Goal: Task Accomplishment & Management: Complete application form

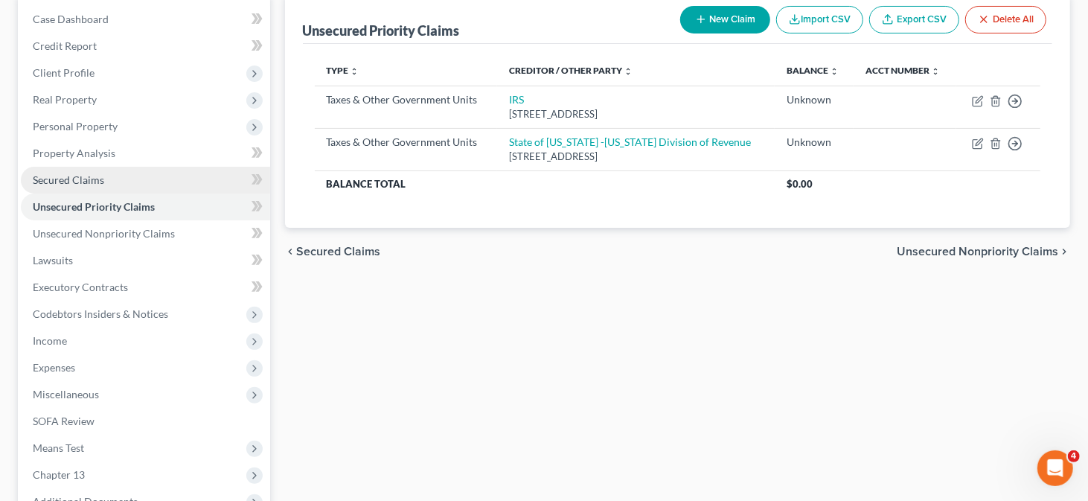
scroll to position [223, 0]
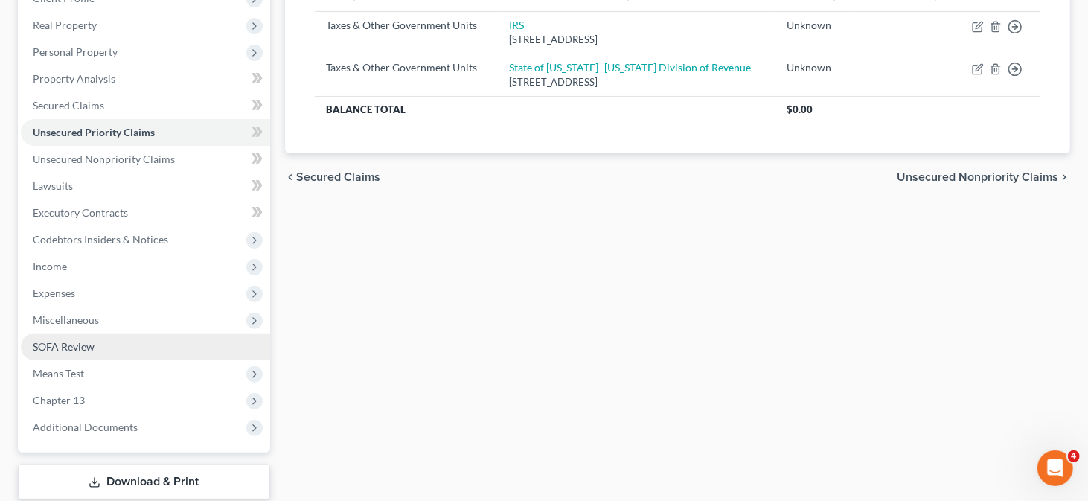
click at [146, 354] on link "SOFA Review" at bounding box center [145, 347] width 249 height 27
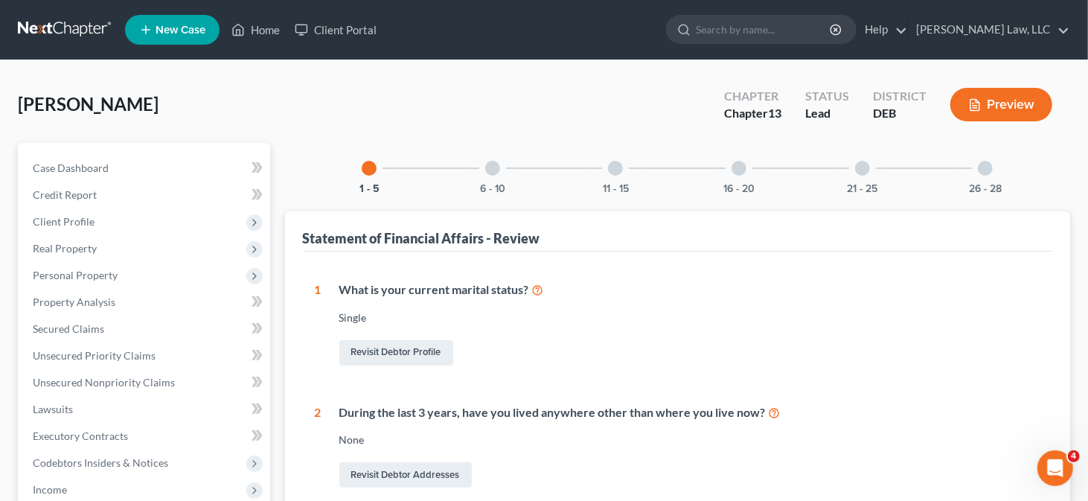
click at [492, 165] on div at bounding box center [492, 168] width 15 height 15
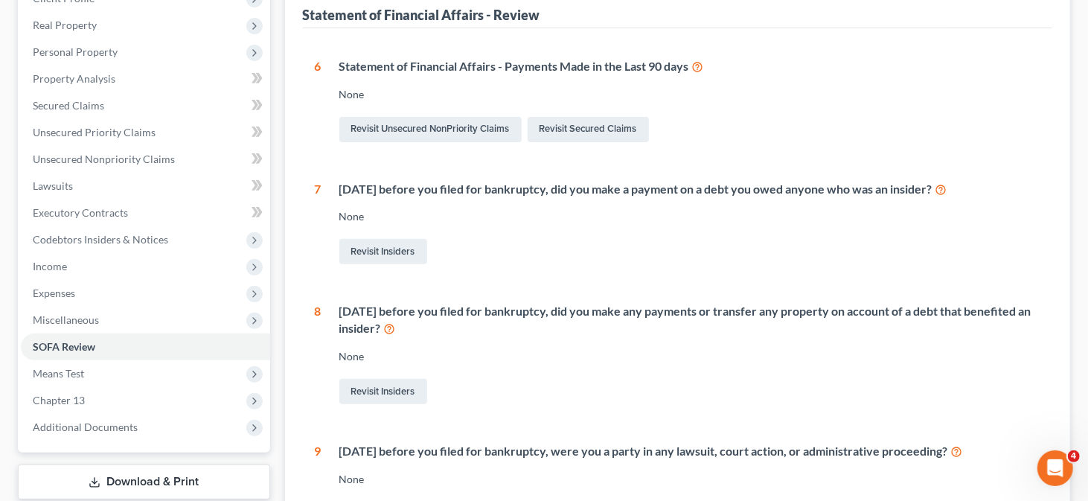
scroll to position [149, 0]
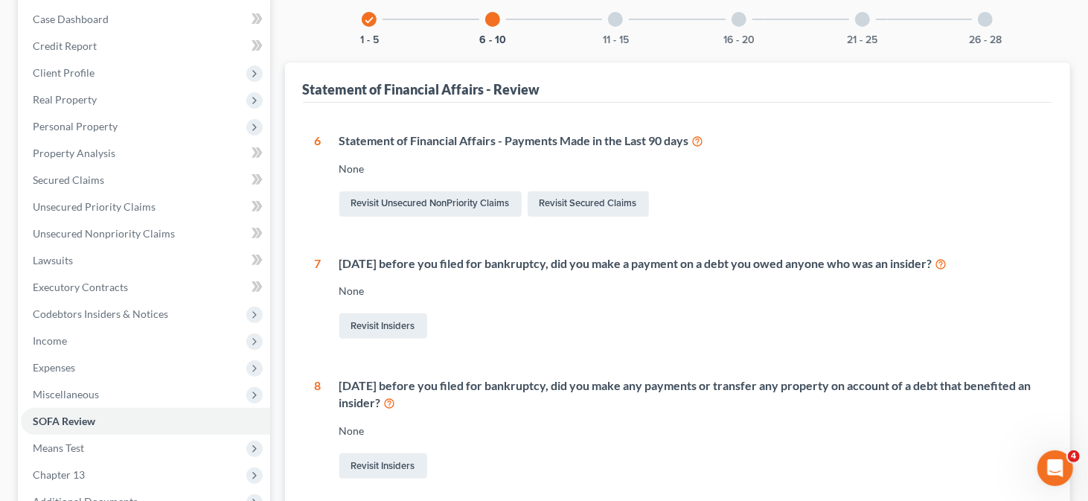
click at [613, 28] on div "11 - 15" at bounding box center [615, 19] width 51 height 51
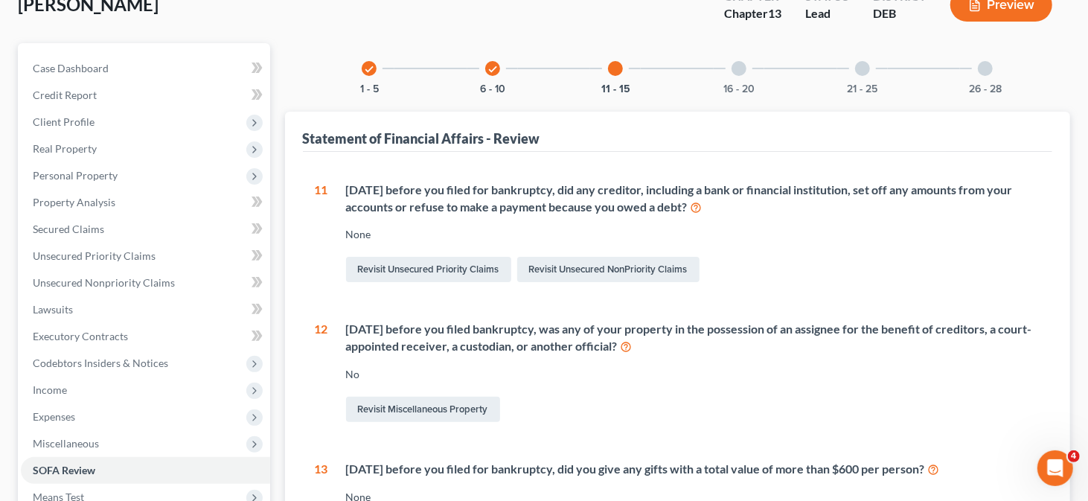
scroll to position [74, 0]
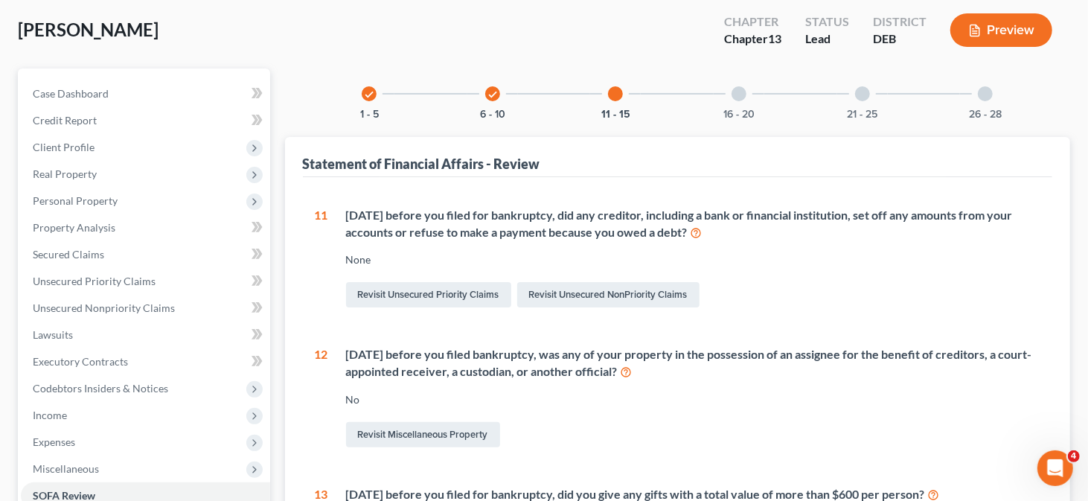
click at [744, 96] on div at bounding box center [739, 93] width 15 height 15
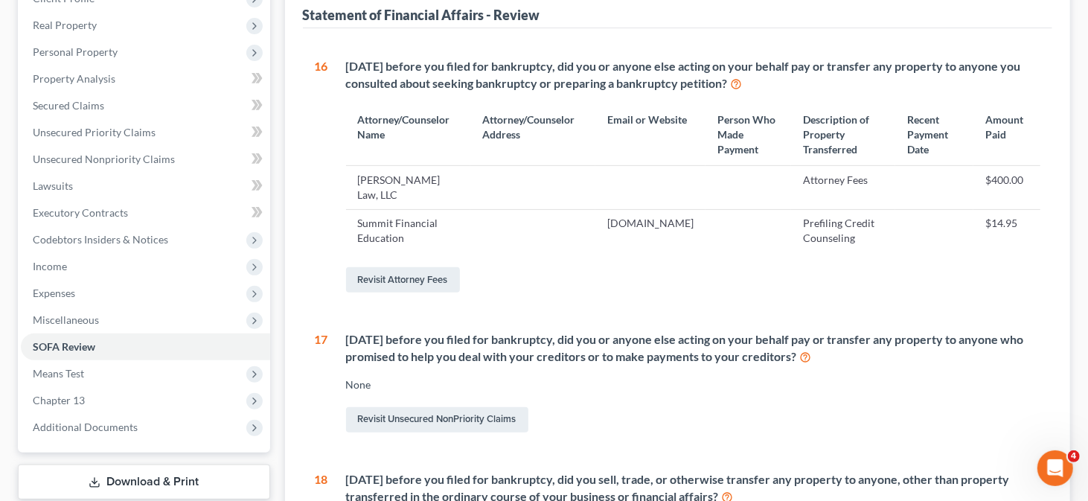
scroll to position [0, 0]
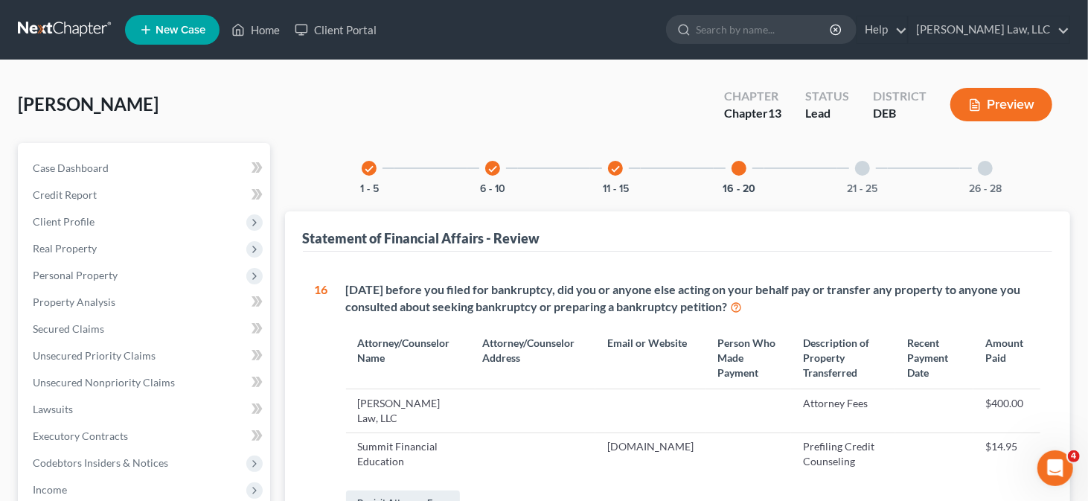
click at [851, 165] on div "21 - 25" at bounding box center [863, 168] width 51 height 51
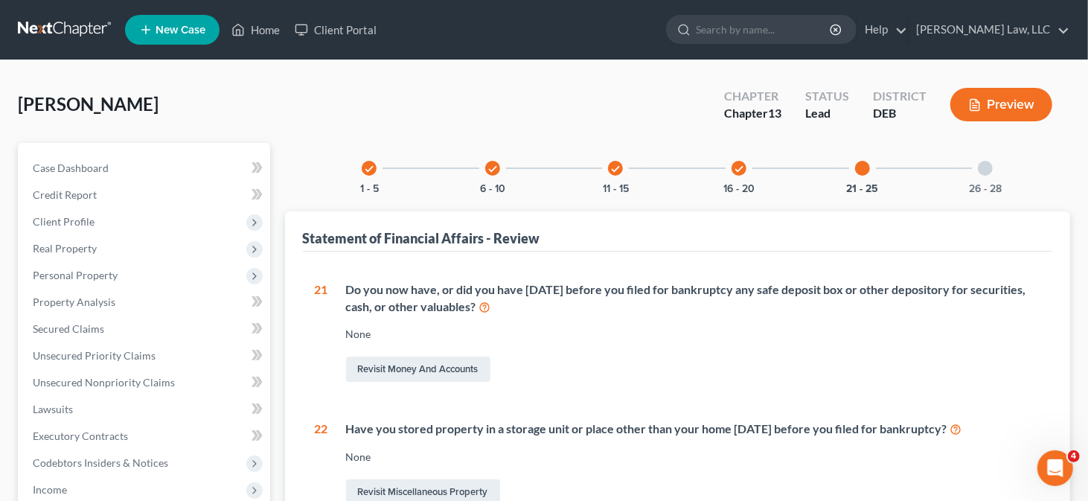
scroll to position [74, 0]
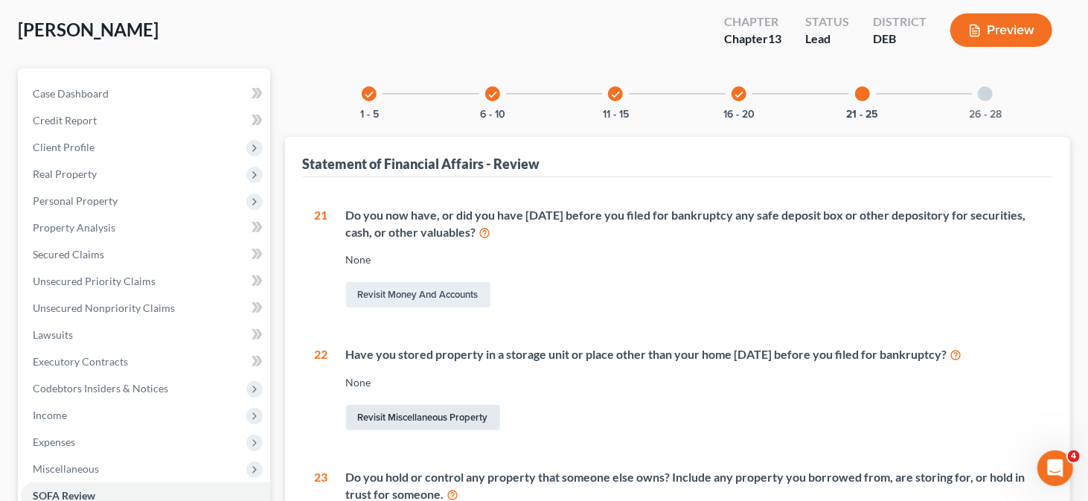
click at [457, 408] on link "Revisit Miscellaneous Property" at bounding box center [423, 417] width 154 height 25
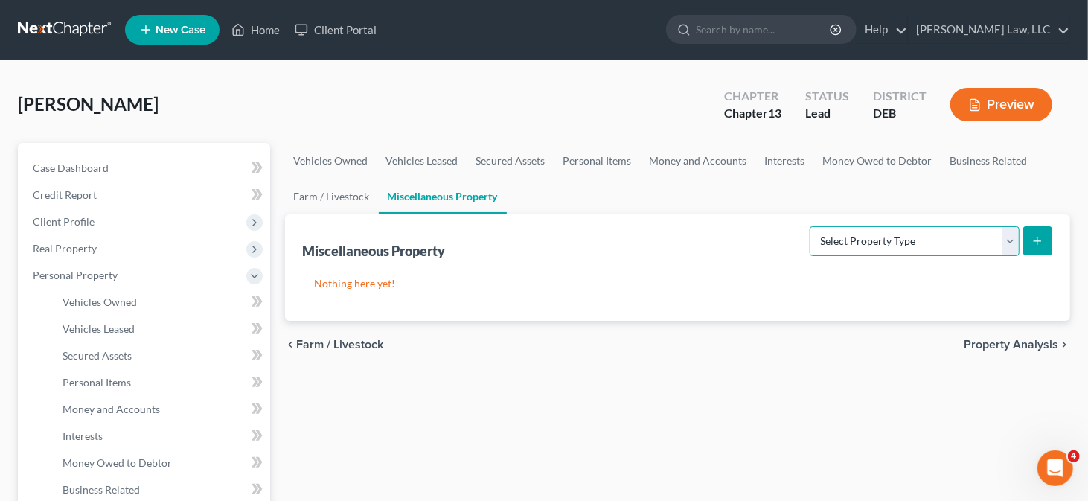
click at [888, 244] on select "Select Property Type Assigned for Creditor Benefit [DATE] Holding for Another N…" at bounding box center [915, 241] width 210 height 30
select select "stored_within_1_year"
click at [810, 226] on select "Select Property Type Assigned for Creditor Benefit [DATE] Holding for Another N…" at bounding box center [915, 241] width 210 height 30
click at [1028, 246] on button "submit" at bounding box center [1038, 240] width 29 height 29
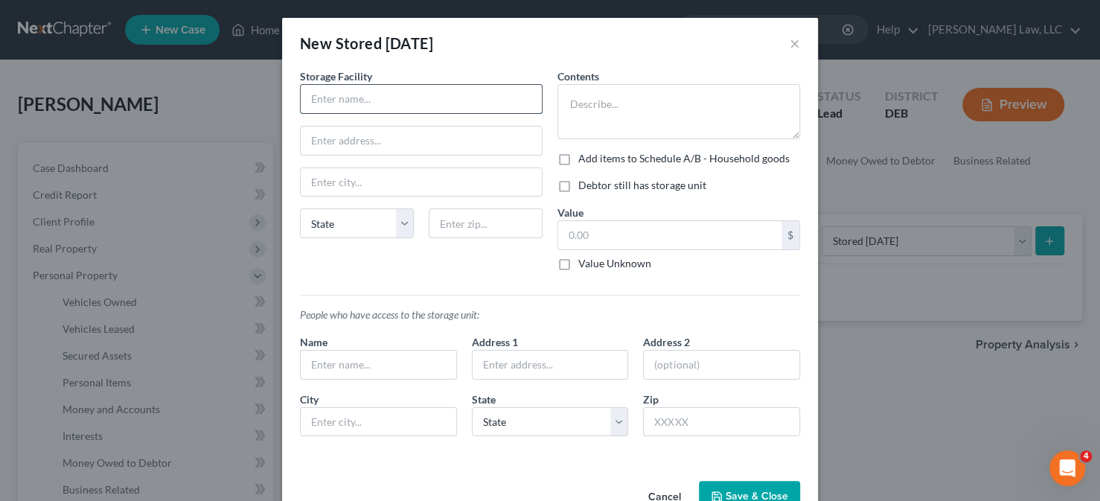
click at [497, 106] on input "text" at bounding box center [421, 99] width 241 height 28
paste input "Sentinel Self Storage"
type input "Sentinel Self Storage"
click at [371, 141] on input "text" at bounding box center [421, 141] width 241 height 28
paste input "[STREET_ADDRESS]"
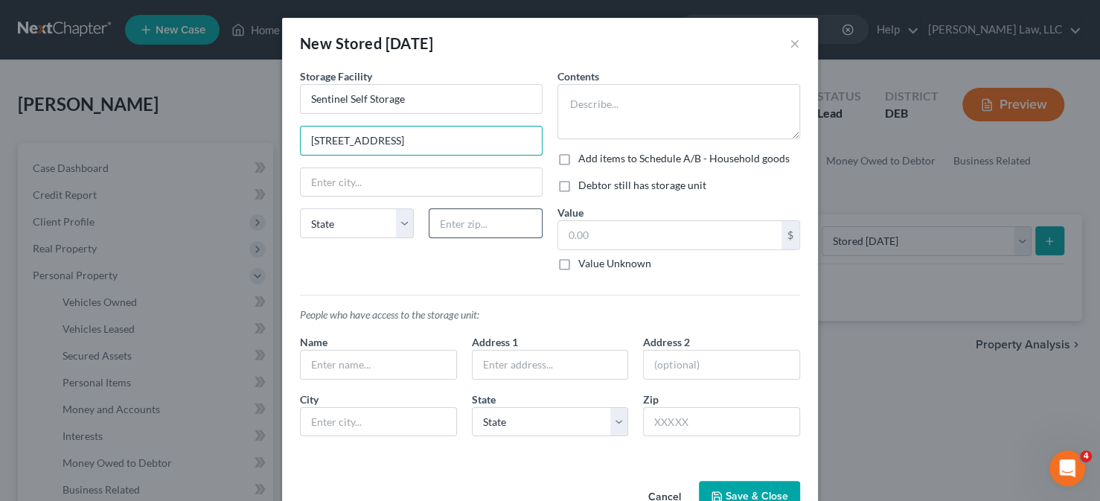
type input "[STREET_ADDRESS]"
click at [466, 230] on input "text" at bounding box center [486, 223] width 114 height 30
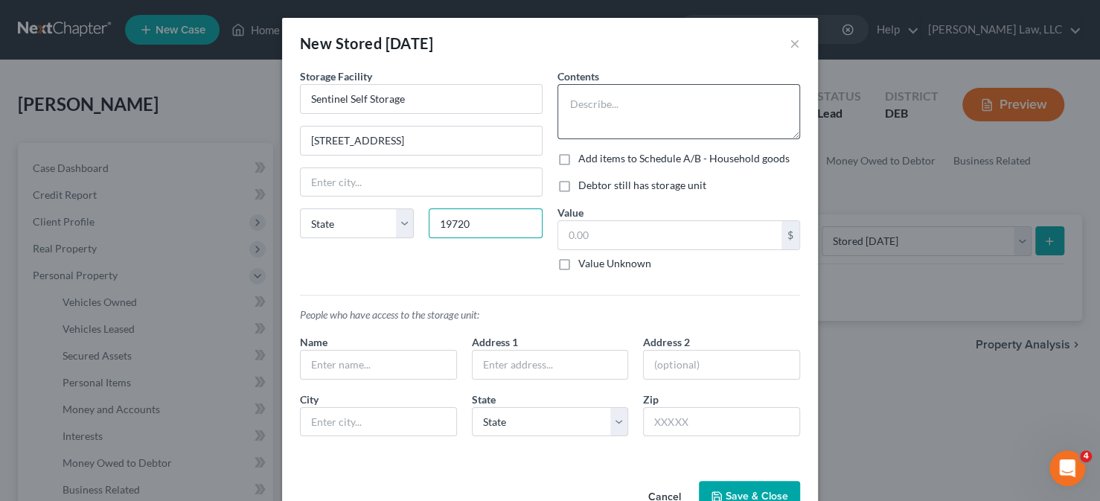
type input "19720"
click at [641, 112] on textarea at bounding box center [679, 111] width 243 height 55
type input "[GEOGRAPHIC_DATA]"
select select "7"
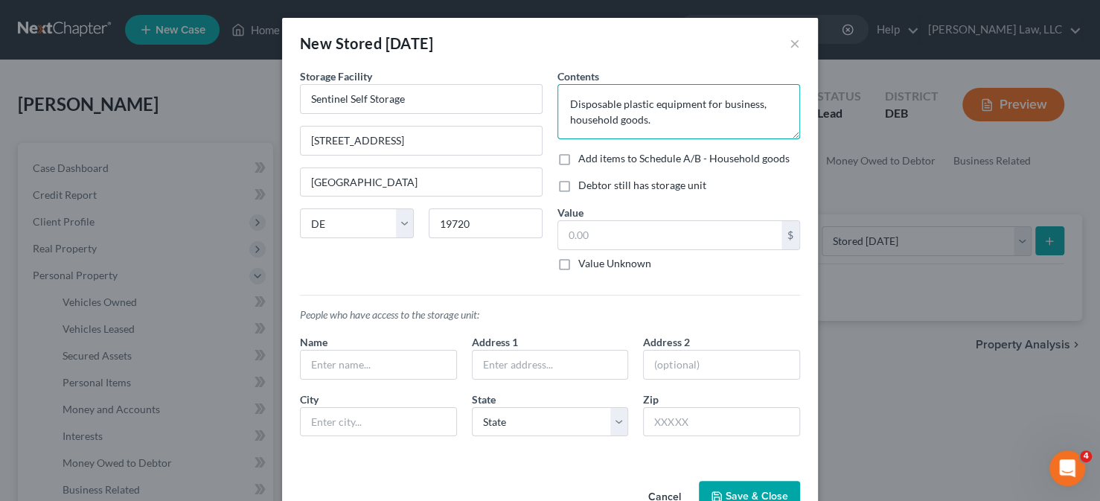
type textarea "Disposable plastic equipment for business, household goods."
click at [578, 183] on label "Debtor still has storage unit" at bounding box center [642, 185] width 128 height 15
click at [584, 183] on input "Debtor still has storage unit" at bounding box center [589, 183] width 10 height 10
checkbox input "true"
click at [575, 235] on input "text" at bounding box center [669, 235] width 223 height 28
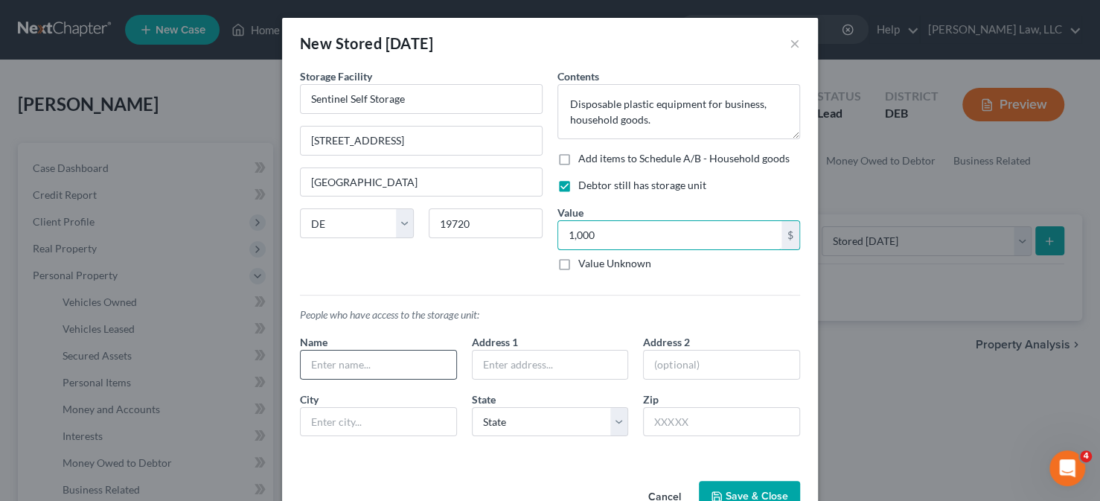
type input "1,000"
click at [367, 359] on input "text" at bounding box center [379, 365] width 156 height 28
type input "[PERSON_NAME]"
click at [776, 492] on button "Save & Close" at bounding box center [749, 496] width 101 height 31
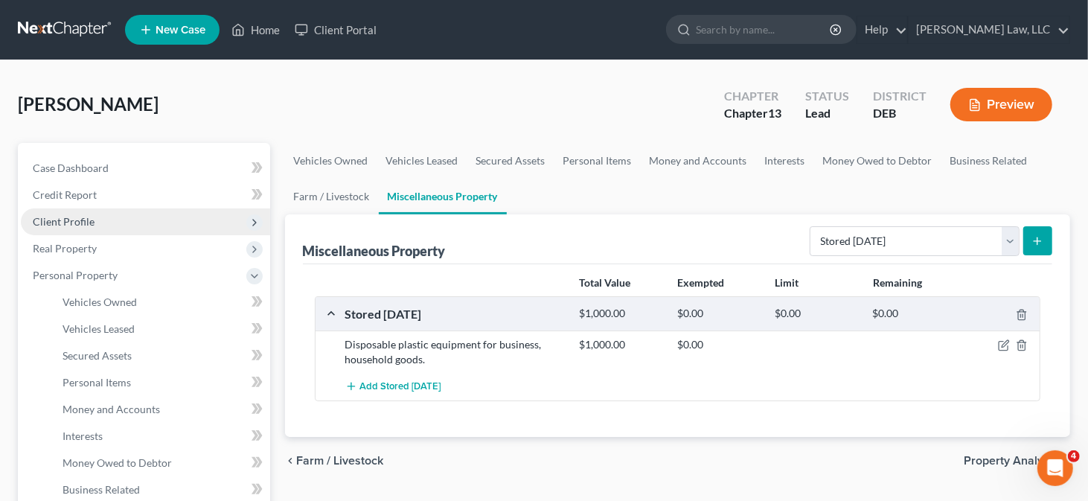
click at [84, 215] on span "Client Profile" at bounding box center [64, 221] width 62 height 13
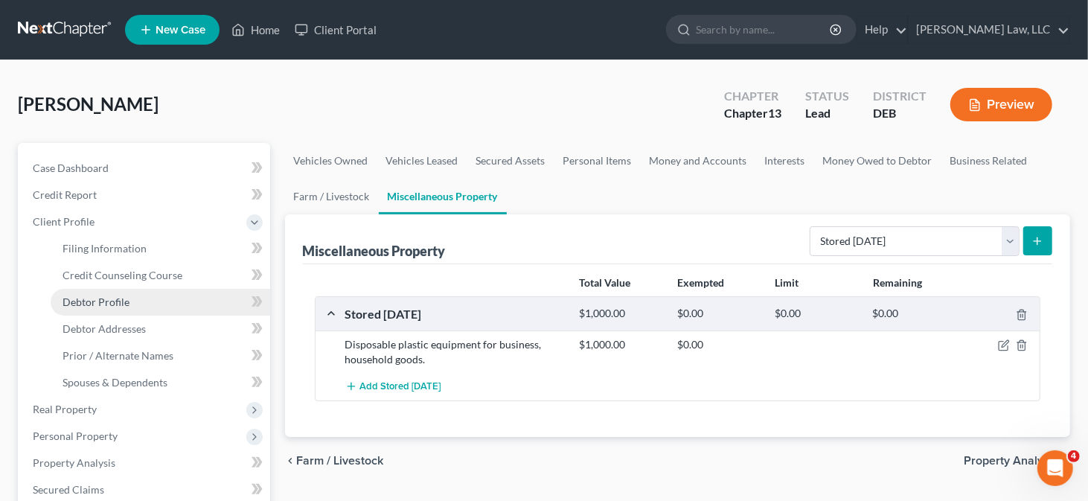
click at [136, 308] on link "Debtor Profile" at bounding box center [161, 302] width 220 height 27
select select "0"
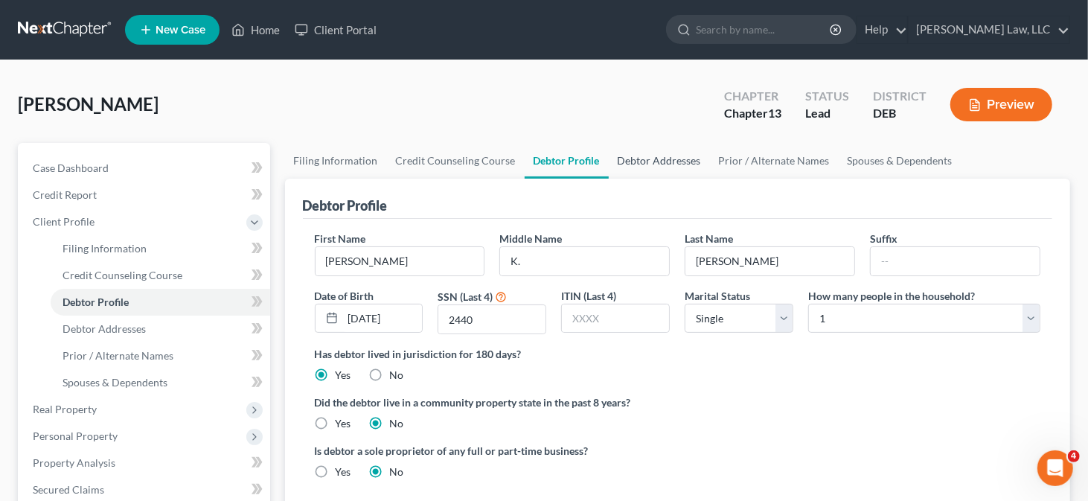
click at [630, 157] on link "Debtor Addresses" at bounding box center [659, 161] width 101 height 36
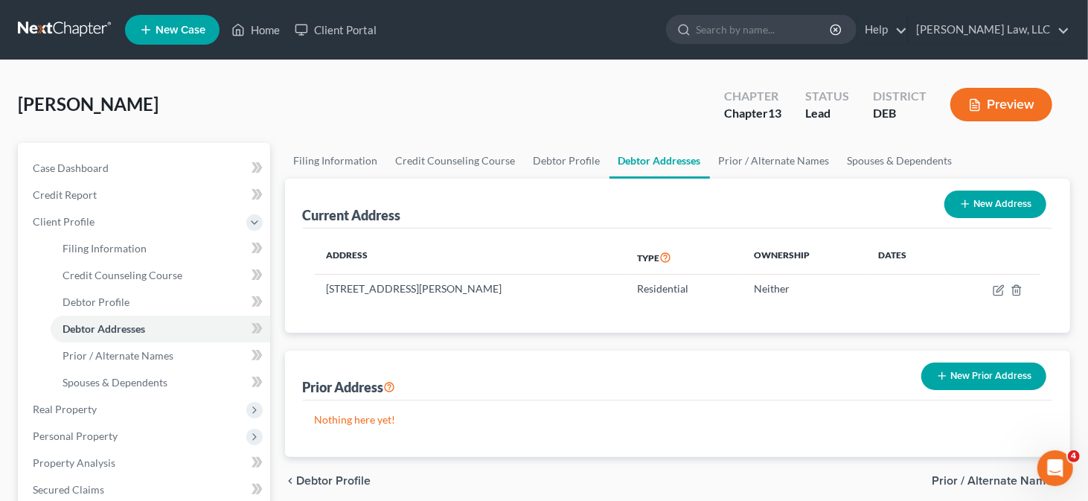
click at [941, 371] on icon "button" at bounding box center [943, 376] width 12 height 12
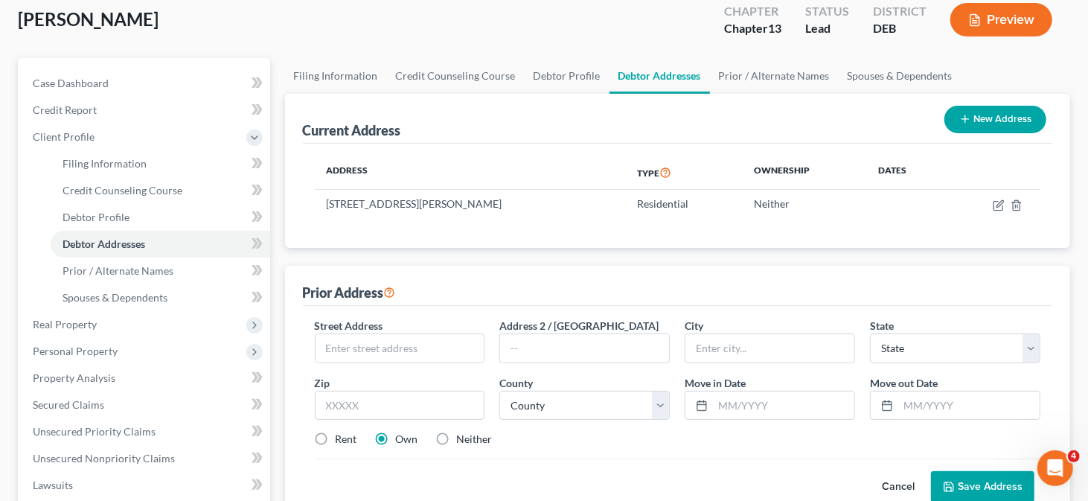
scroll to position [149, 0]
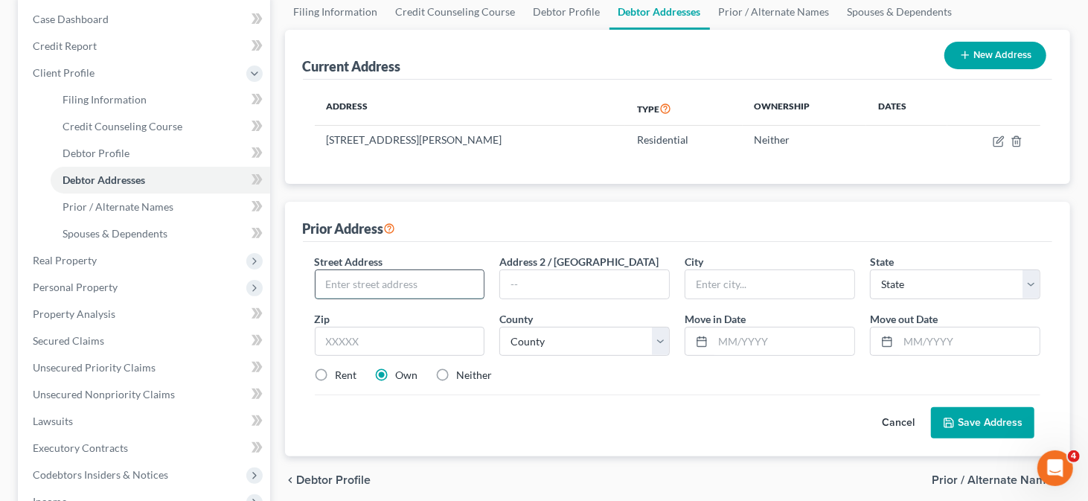
click at [357, 277] on input "text" at bounding box center [400, 284] width 169 height 28
type input "[STREET_ADDRESS][PERSON_NAME]"
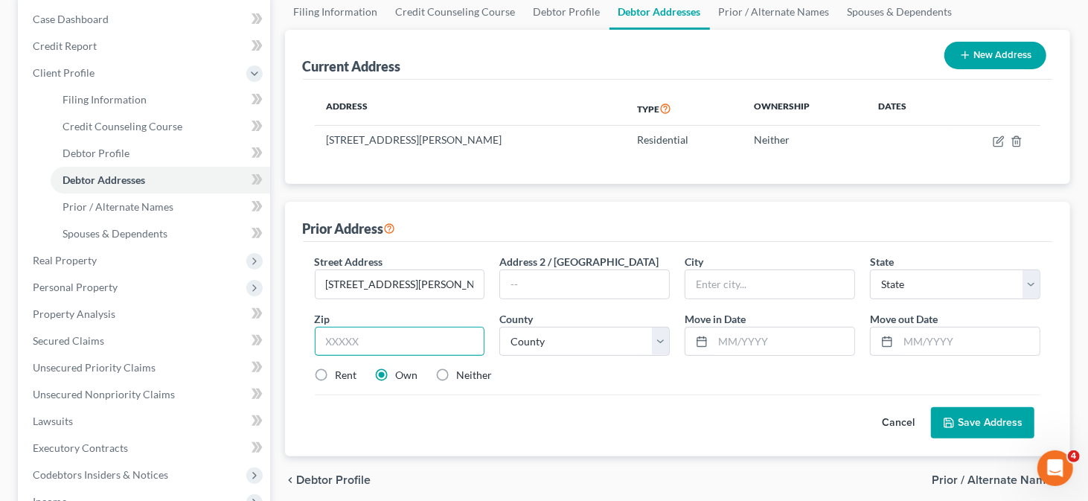
click at [322, 336] on input "text" at bounding box center [400, 342] width 170 height 30
type input "19702"
click at [336, 371] on label "Rent" at bounding box center [347, 375] width 22 height 15
click at [342, 371] on input "Rent" at bounding box center [347, 373] width 10 height 10
radio input "true"
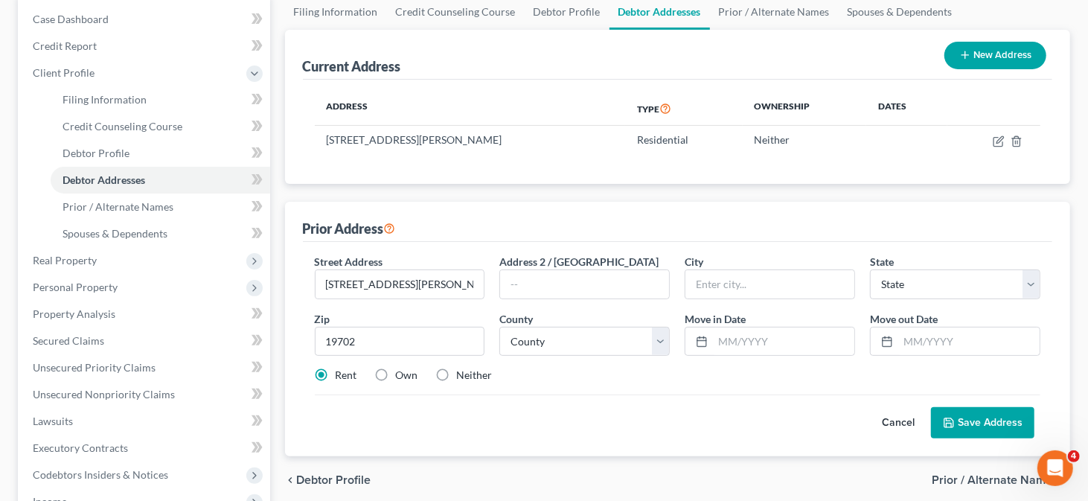
type input "[GEOGRAPHIC_DATA]"
select select "7"
click at [523, 345] on select "County" at bounding box center [585, 342] width 170 height 30
select select "1"
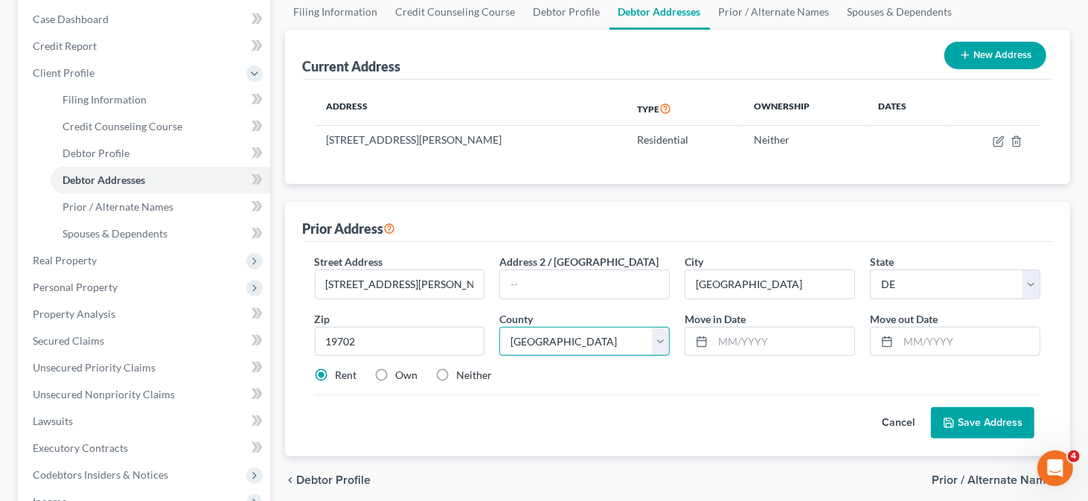
click at [500, 327] on select "County [GEOGRAPHIC_DATA] [GEOGRAPHIC_DATA] [GEOGRAPHIC_DATA]" at bounding box center [585, 342] width 170 height 30
click at [719, 331] on input "text" at bounding box center [783, 342] width 141 height 28
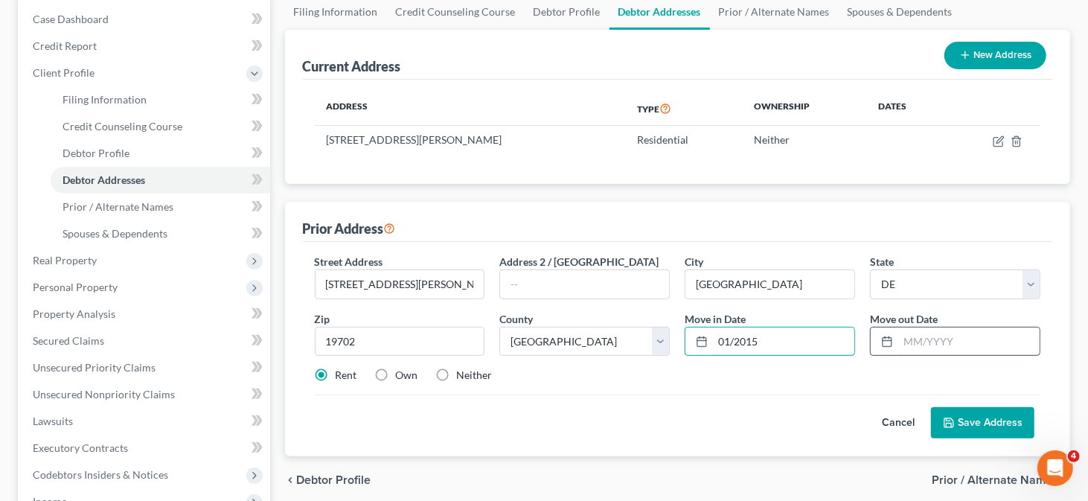
type input "01/2015"
click at [927, 339] on input "text" at bounding box center [969, 342] width 141 height 28
type input "12/2023"
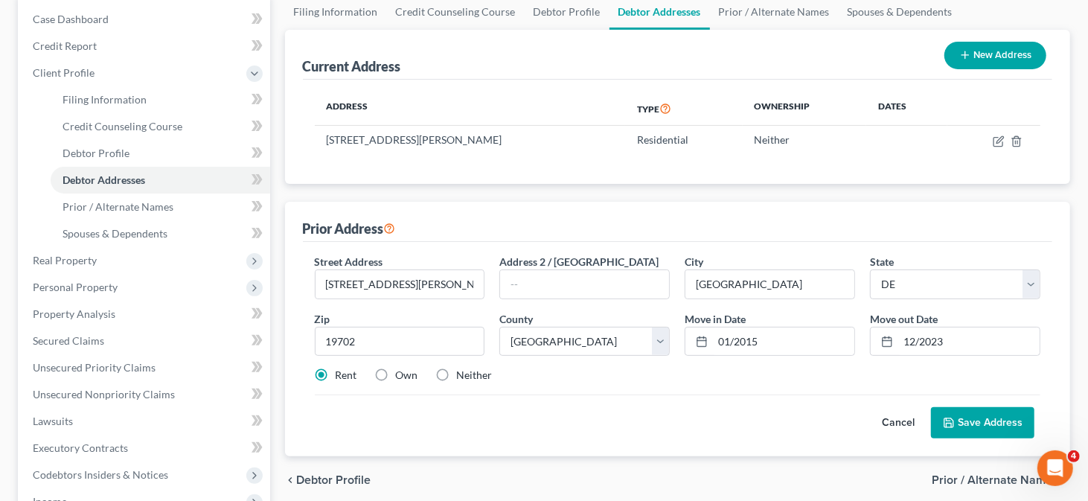
click at [977, 411] on button "Save Address" at bounding box center [982, 422] width 103 height 31
